Goal: Navigation & Orientation: Understand site structure

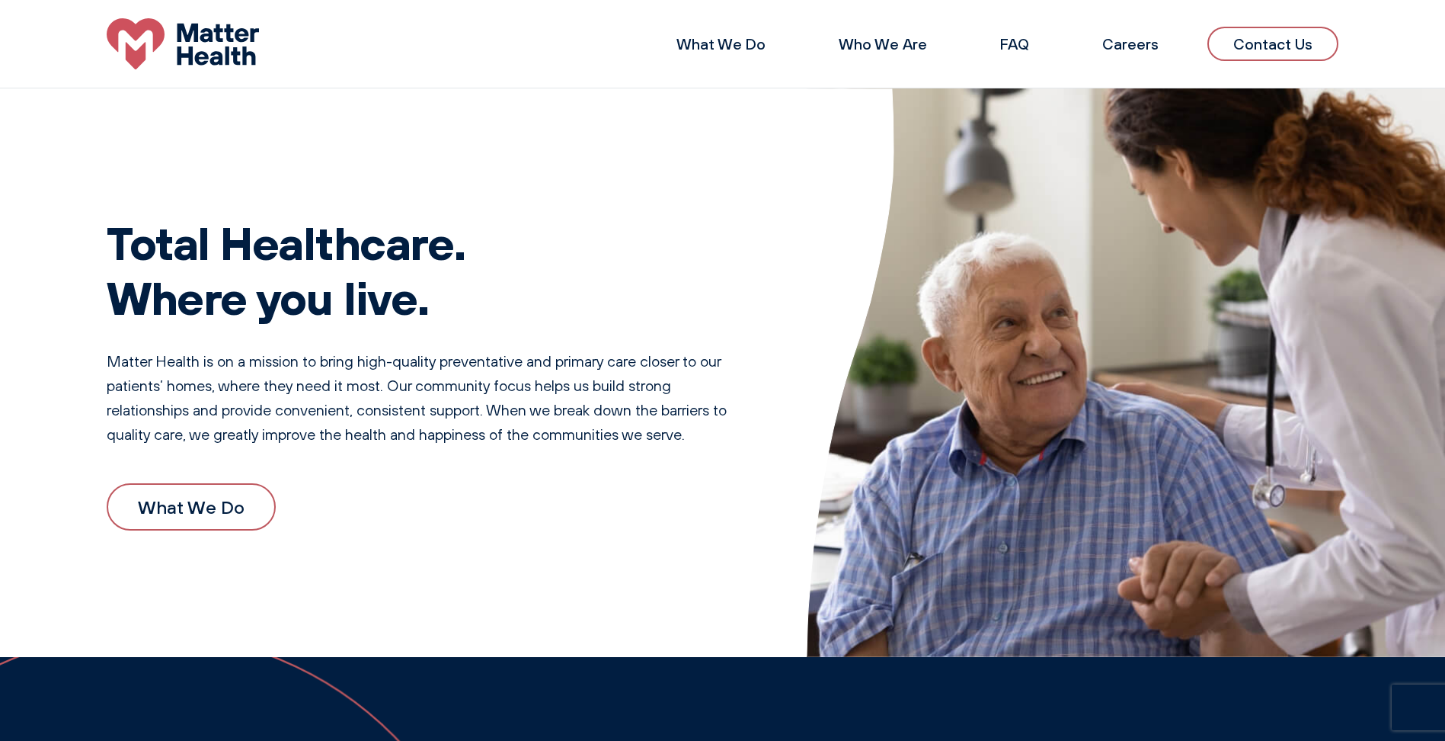
click at [890, 59] on li "Who We Are" at bounding box center [883, 44] width 137 height 37
click at [892, 43] on link "Who We Are" at bounding box center [883, 43] width 88 height 19
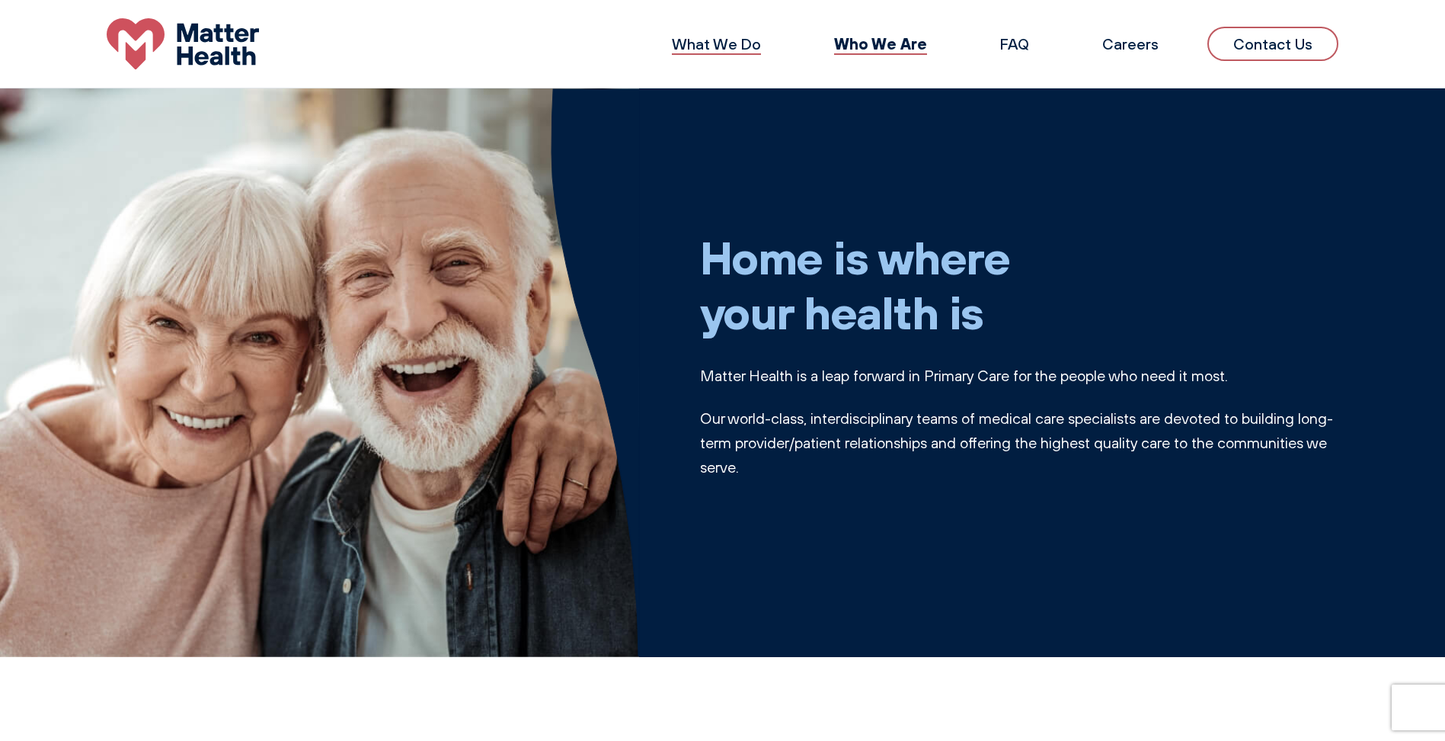
click at [761, 46] on link "What We Do" at bounding box center [716, 43] width 89 height 19
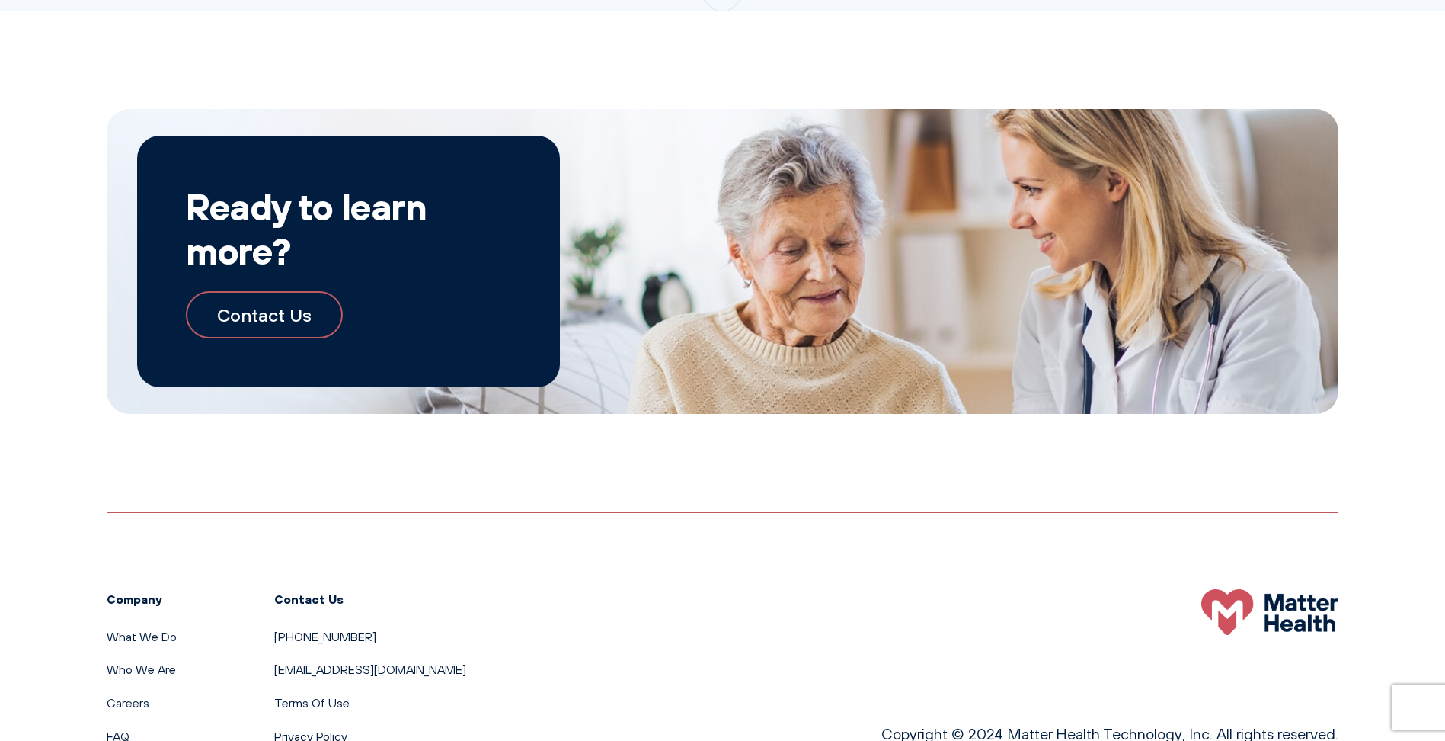
scroll to position [1629, 0]
